Goal: Task Accomplishment & Management: Use online tool/utility

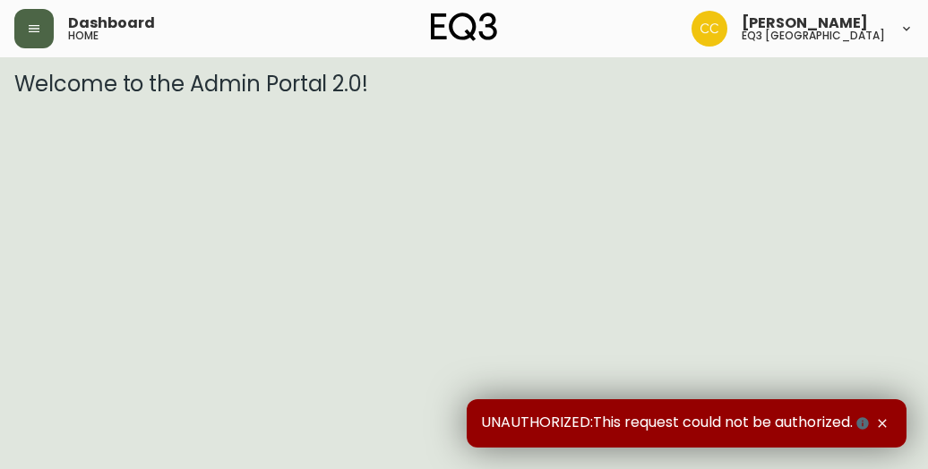
click at [30, 41] on button "button" at bounding box center [33, 28] width 39 height 39
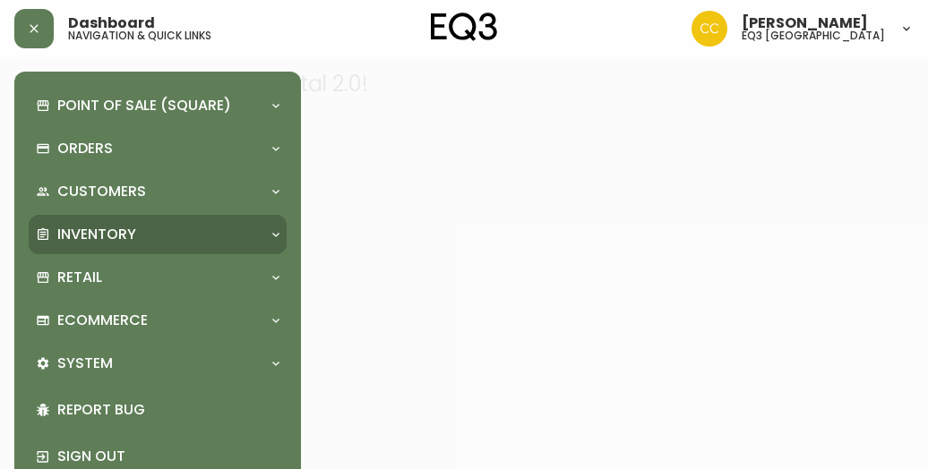
click at [88, 221] on div "Inventory" at bounding box center [158, 234] width 258 height 39
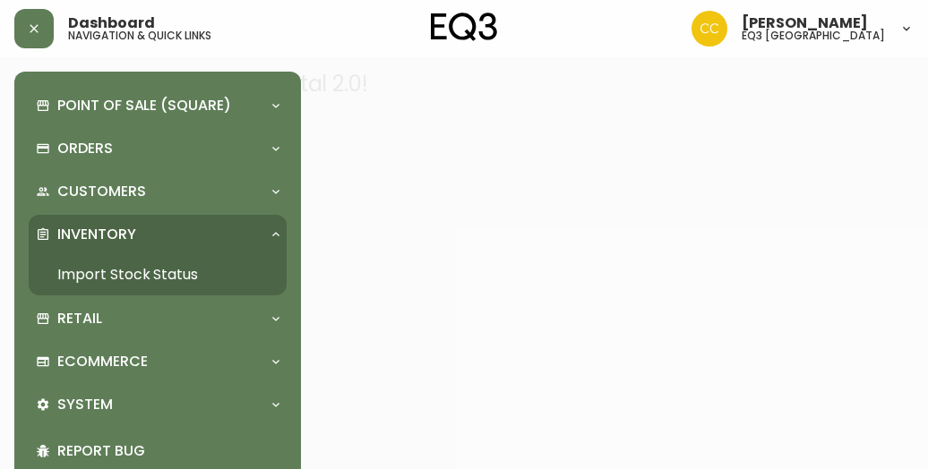
click at [91, 264] on link "Import Stock Status" at bounding box center [158, 274] width 258 height 41
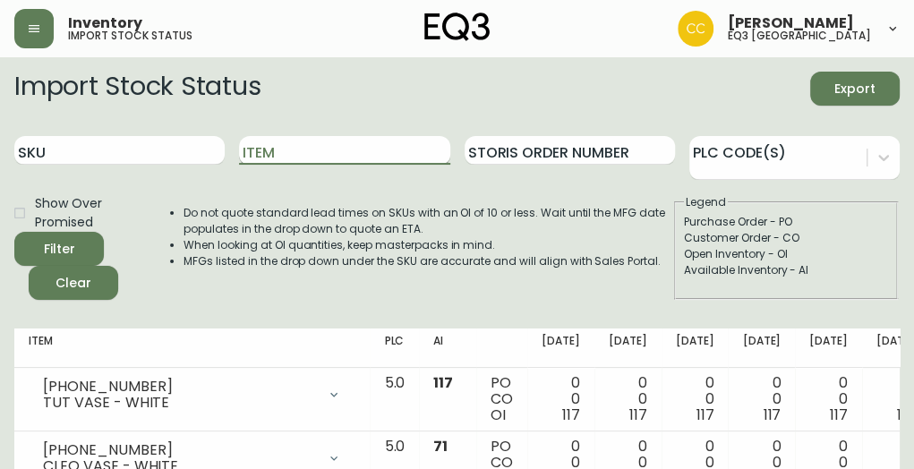
click at [309, 150] on input "Item" at bounding box center [344, 150] width 210 height 29
type input "TRACE"
click at [14, 232] on button "Filter" at bounding box center [59, 249] width 90 height 34
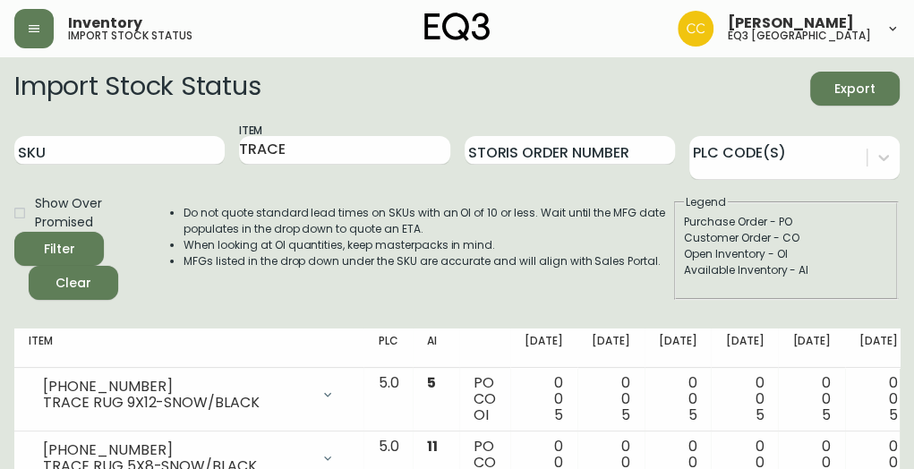
click at [427, 192] on form "Import Stock Status Export SKU Item TRACE Storis Order Number PLC Code(s) Show …" at bounding box center [456, 186] width 885 height 228
